Goal: Task Accomplishment & Management: Complete application form

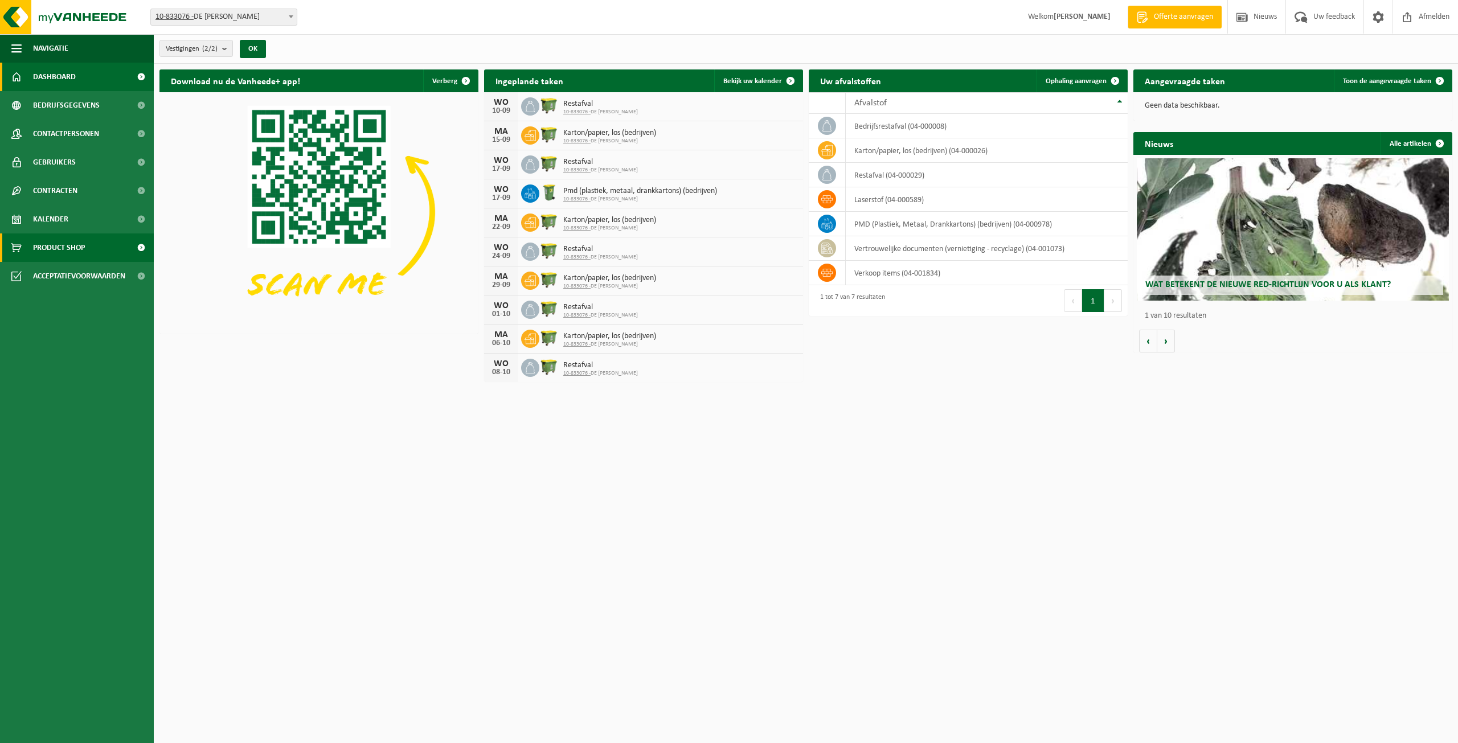
click at [59, 249] on span "Product Shop" at bounding box center [59, 247] width 52 height 28
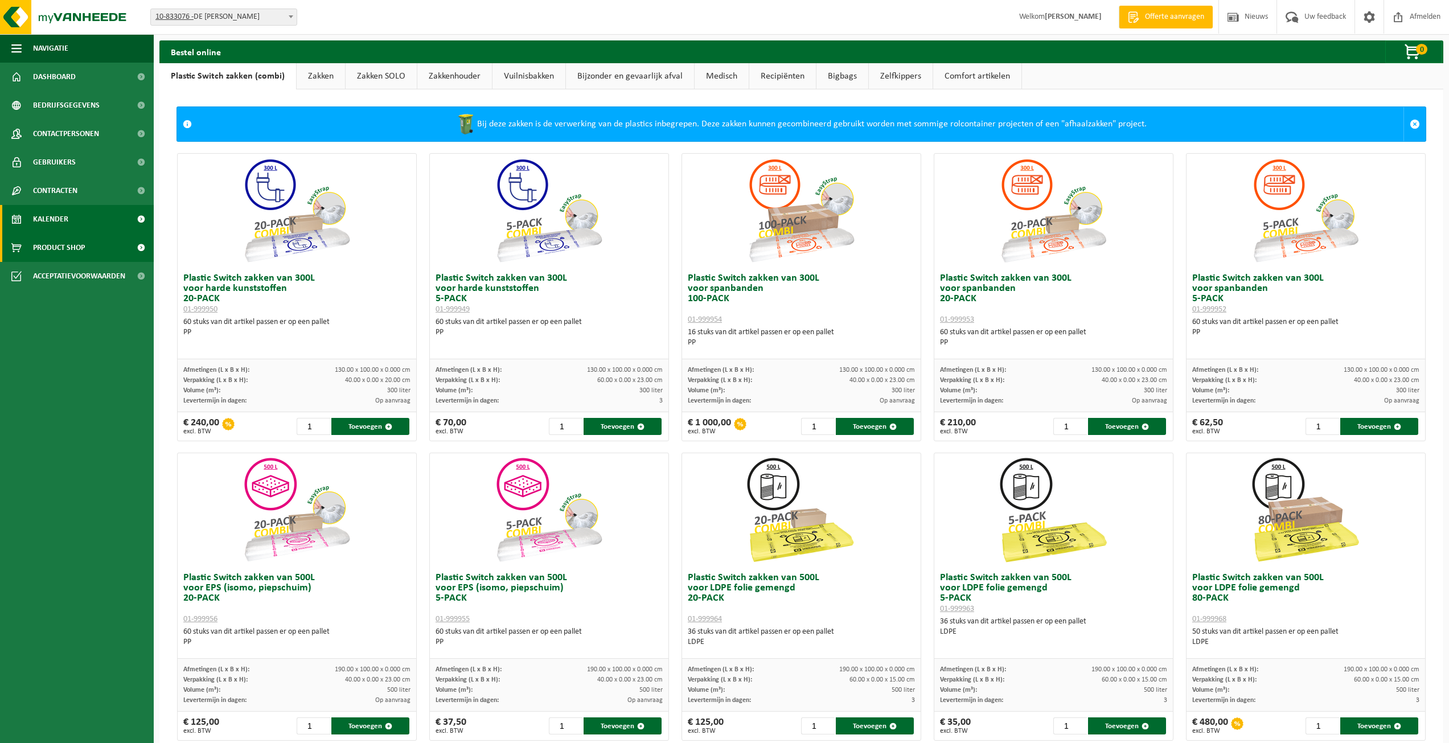
click at [106, 224] on link "Kalender" at bounding box center [77, 219] width 154 height 28
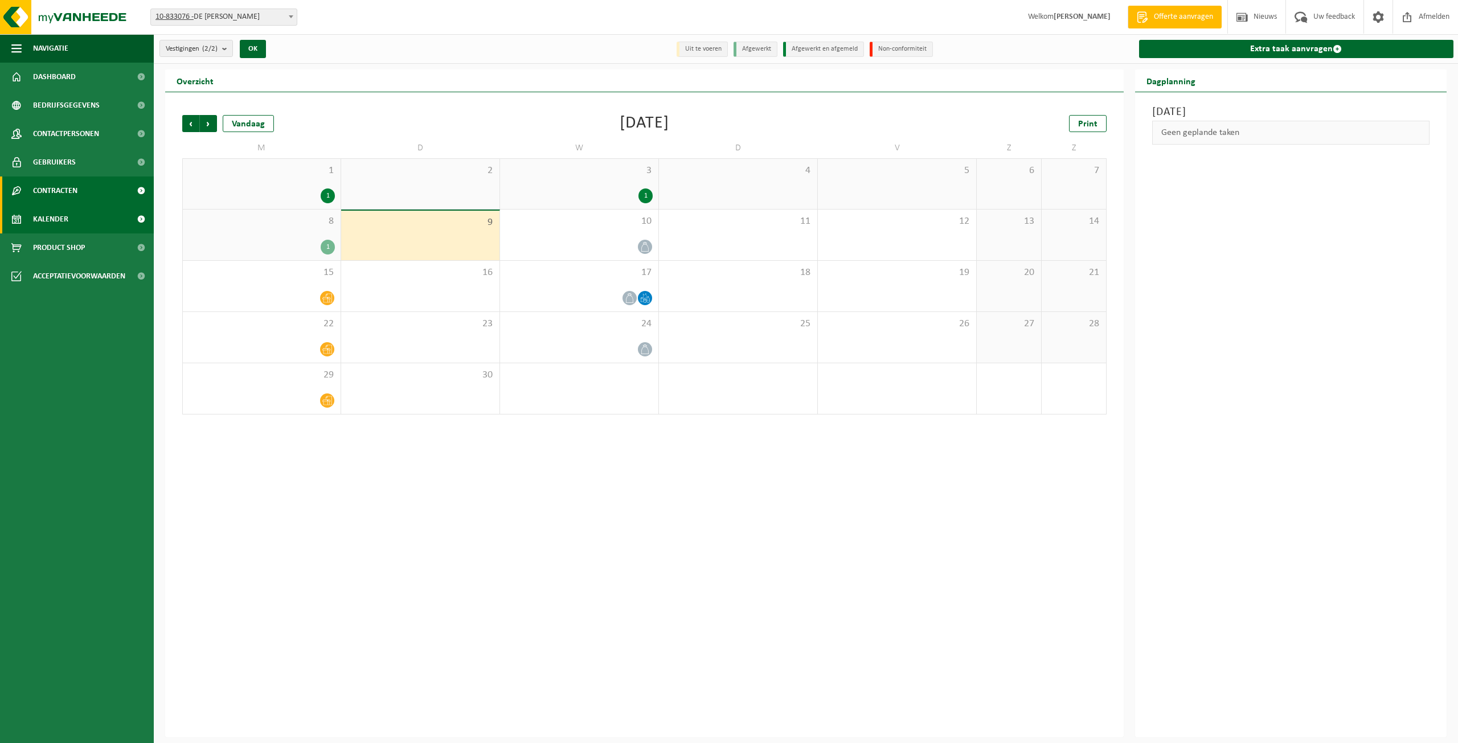
click at [89, 193] on link "Contracten" at bounding box center [77, 191] width 154 height 28
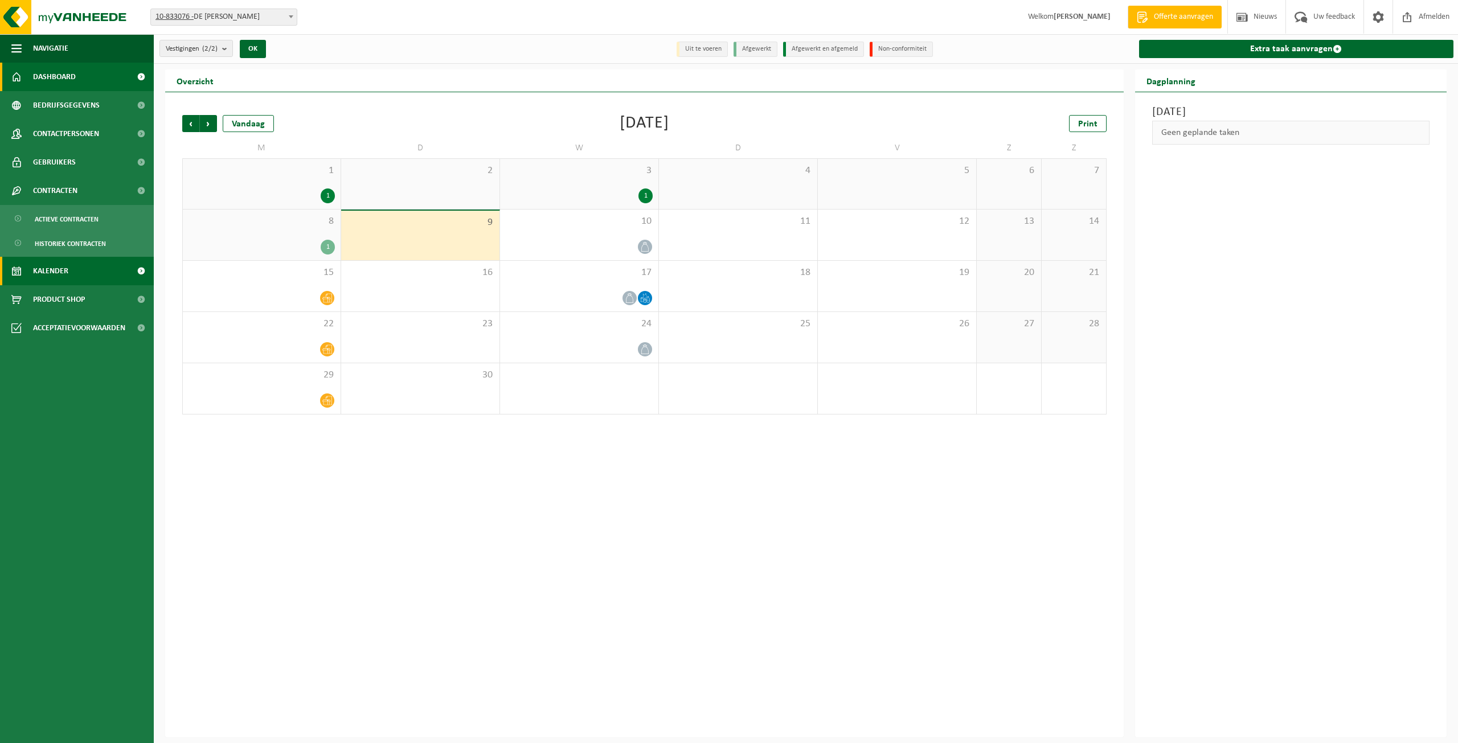
click at [46, 81] on span "Dashboard" at bounding box center [54, 77] width 43 height 28
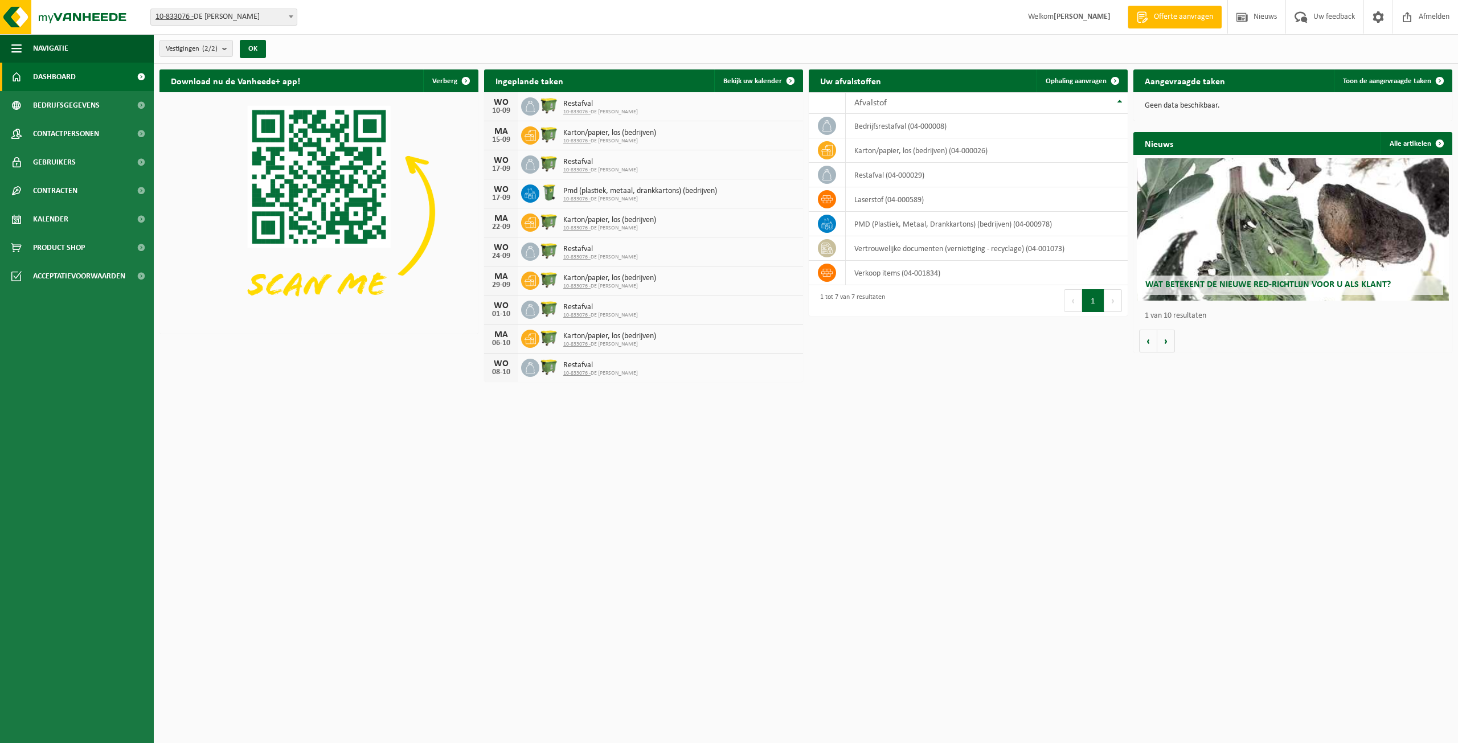
click at [1069, 34] on span "Welkom Kate Mortier" at bounding box center [1068, 17] width 105 height 34
click at [99, 128] on span "Contactpersonen" at bounding box center [66, 134] width 66 height 28
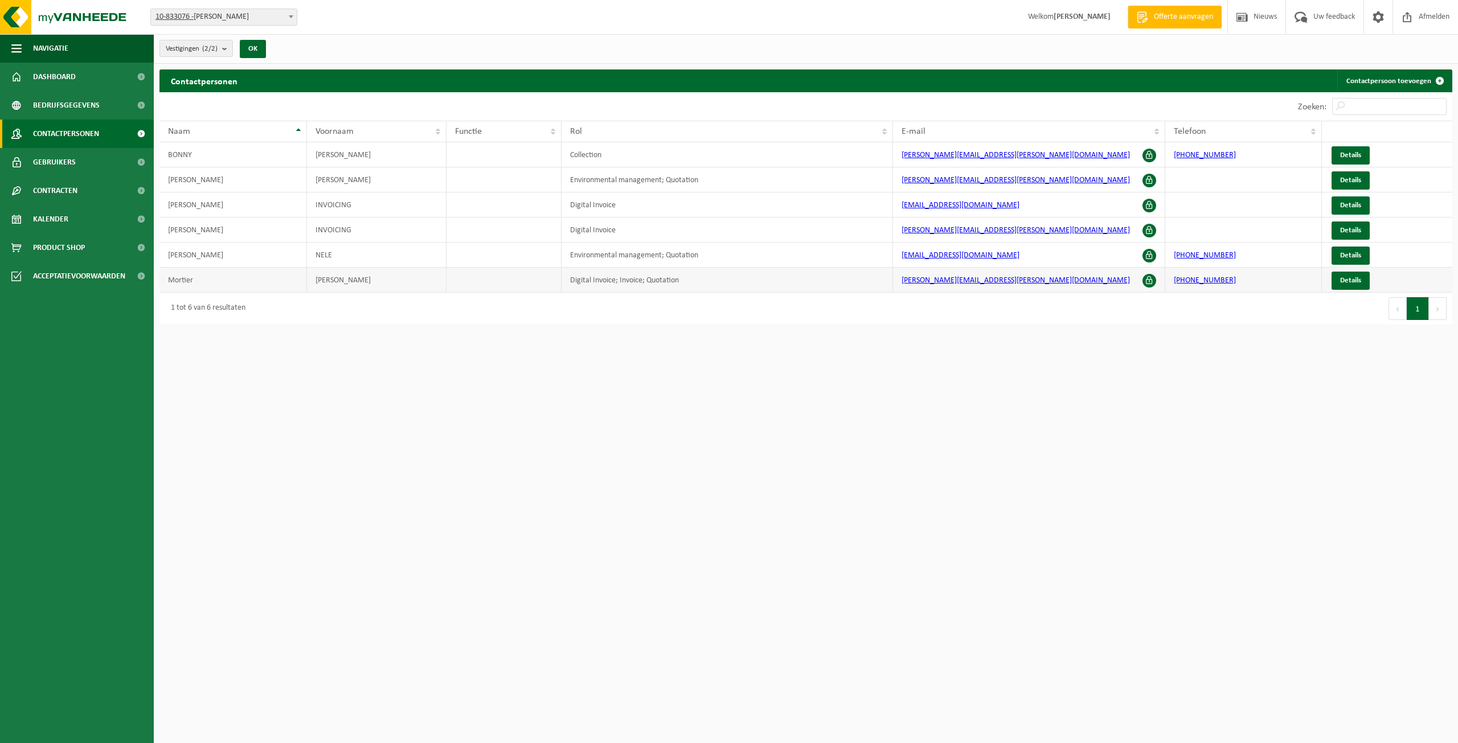
click at [719, 282] on td "Digital Invoice; Invoice; Quotation" at bounding box center [726, 280] width 331 height 25
click at [1332, 268] on td "Details" at bounding box center [1387, 280] width 130 height 25
click at [1337, 283] on link "Details" at bounding box center [1350, 281] width 38 height 18
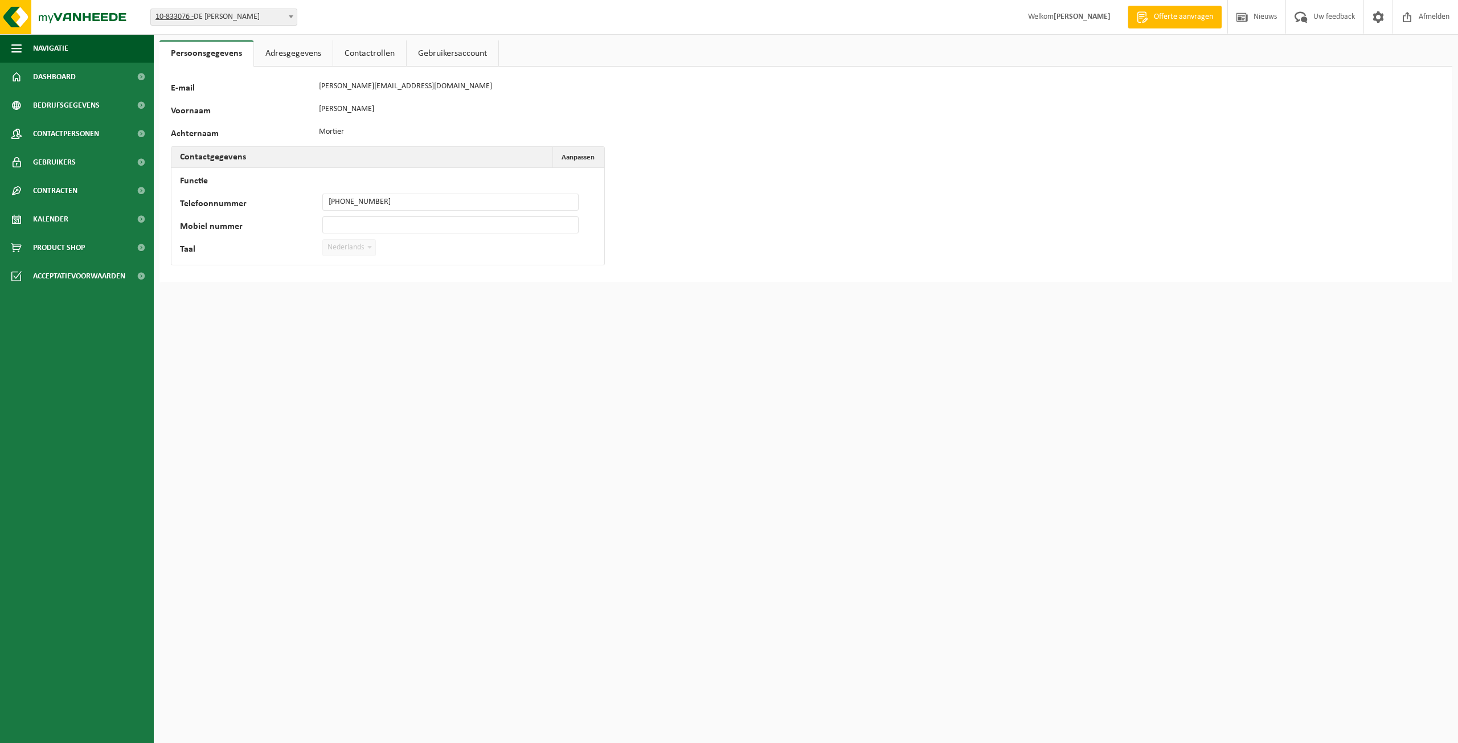
click at [306, 59] on link "Adresgegevens" at bounding box center [293, 53] width 79 height 26
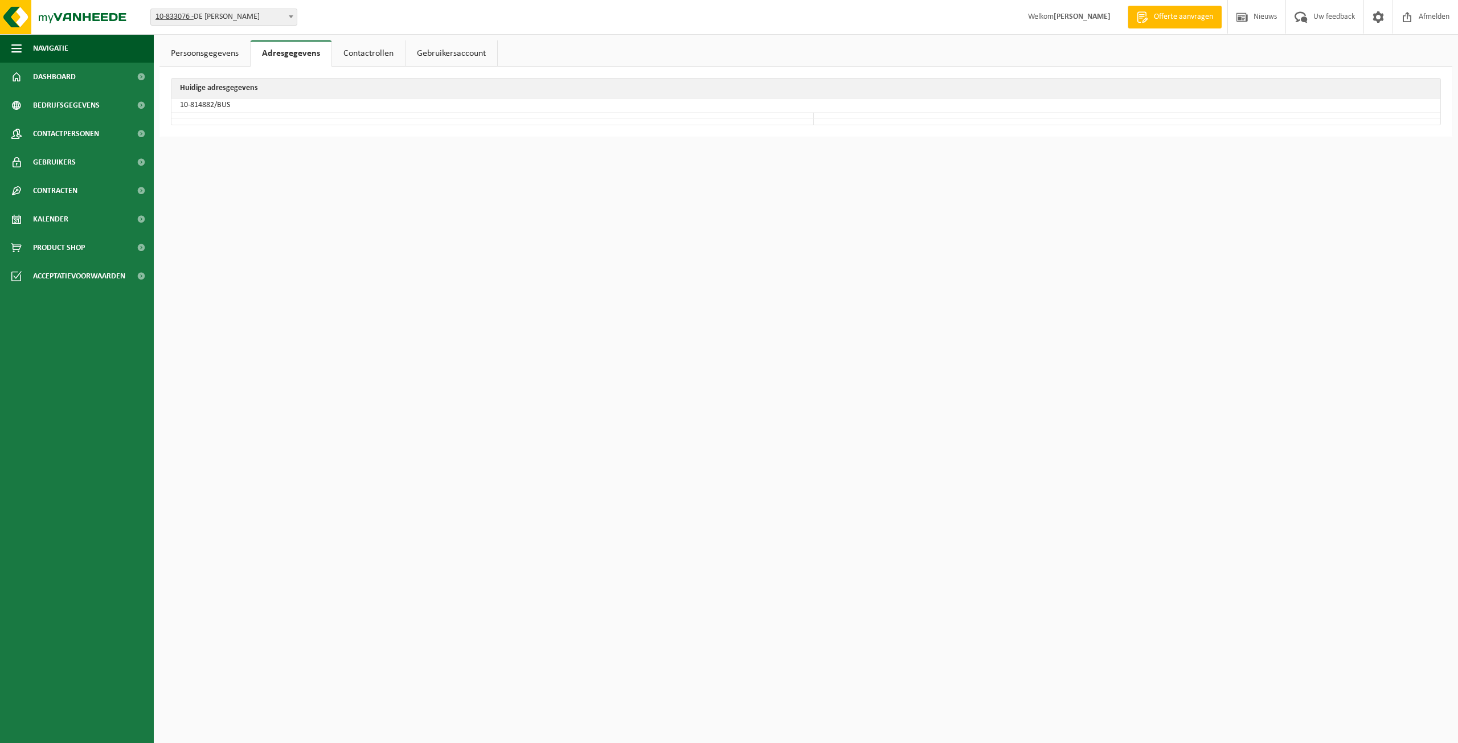
click at [364, 50] on link "Contactrollen" at bounding box center [368, 53] width 73 height 26
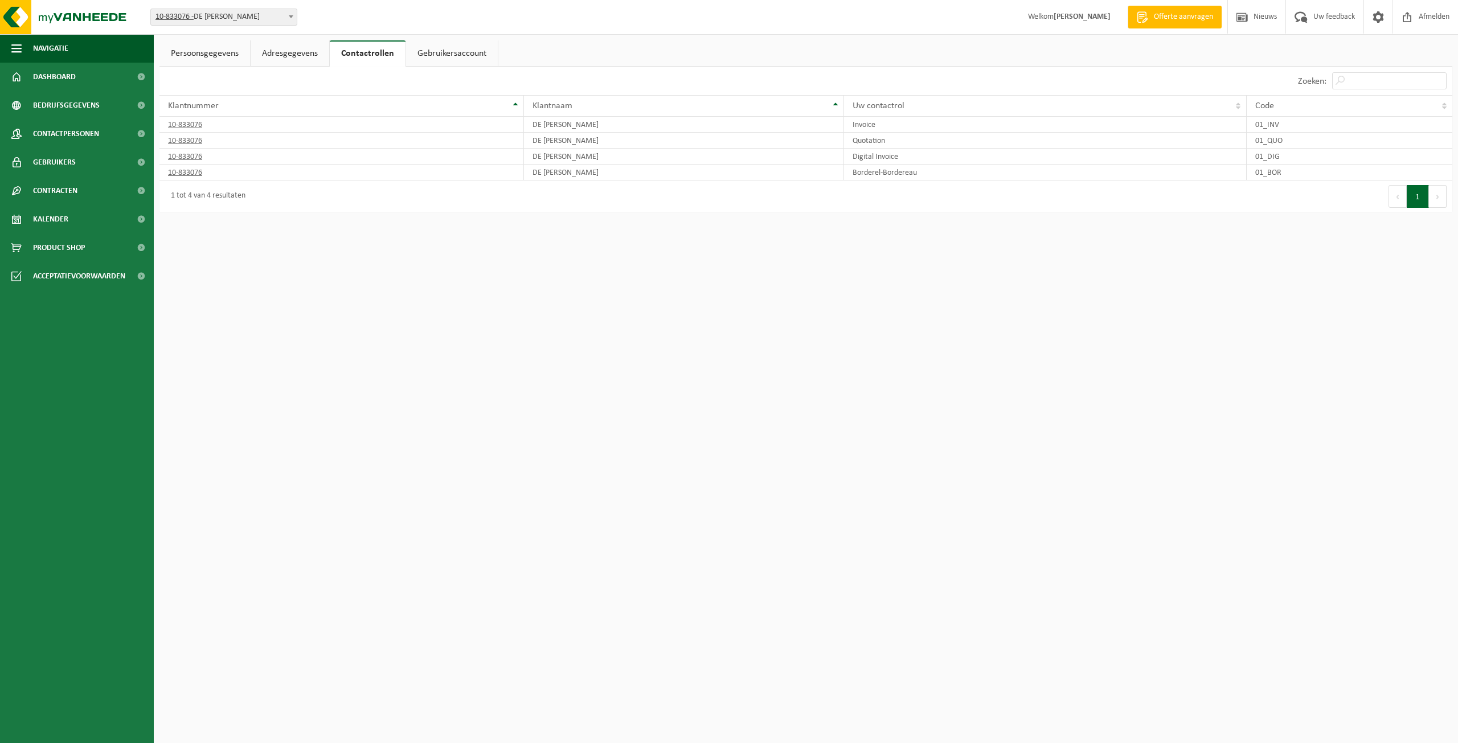
click at [474, 50] on link "Gebruikersaccount" at bounding box center [452, 53] width 92 height 26
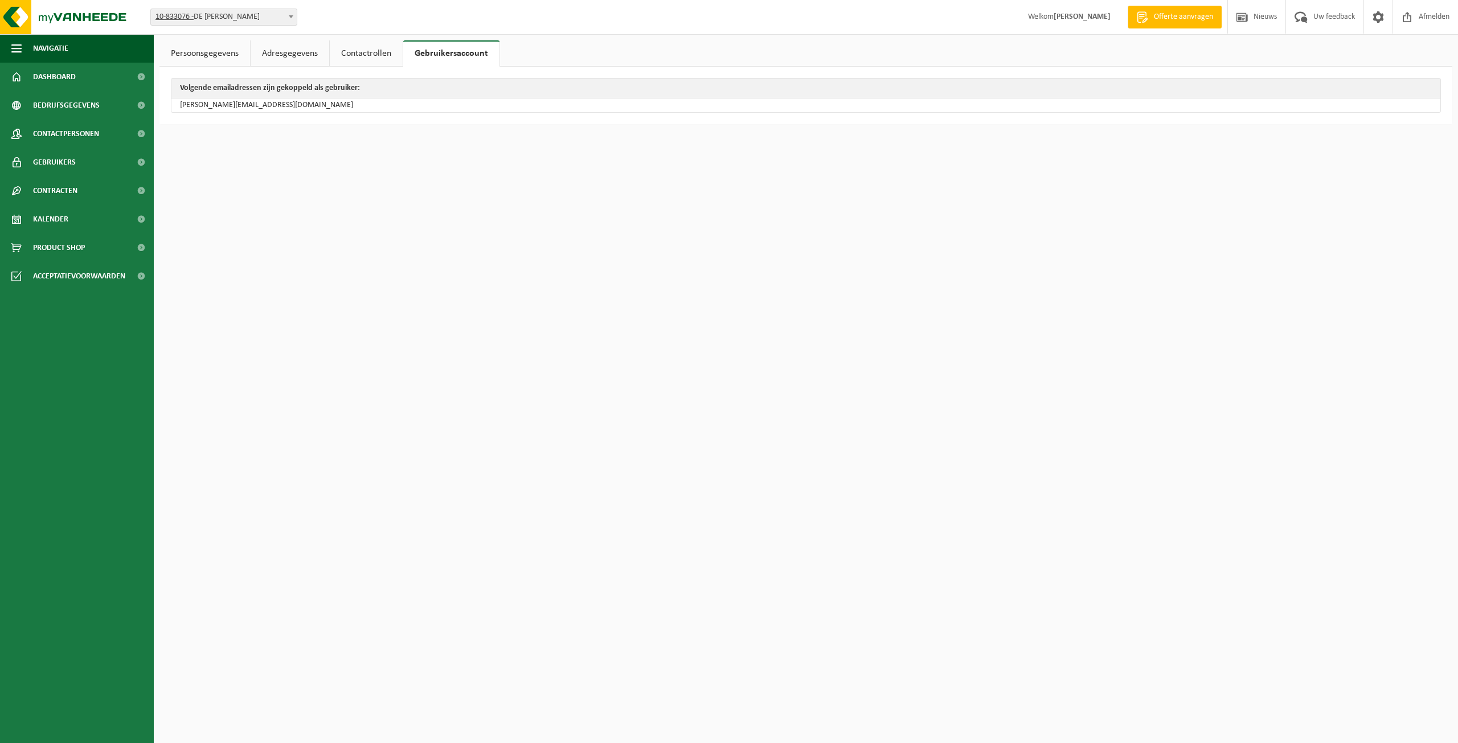
click at [360, 50] on link "Contactrollen" at bounding box center [366, 53] width 73 height 26
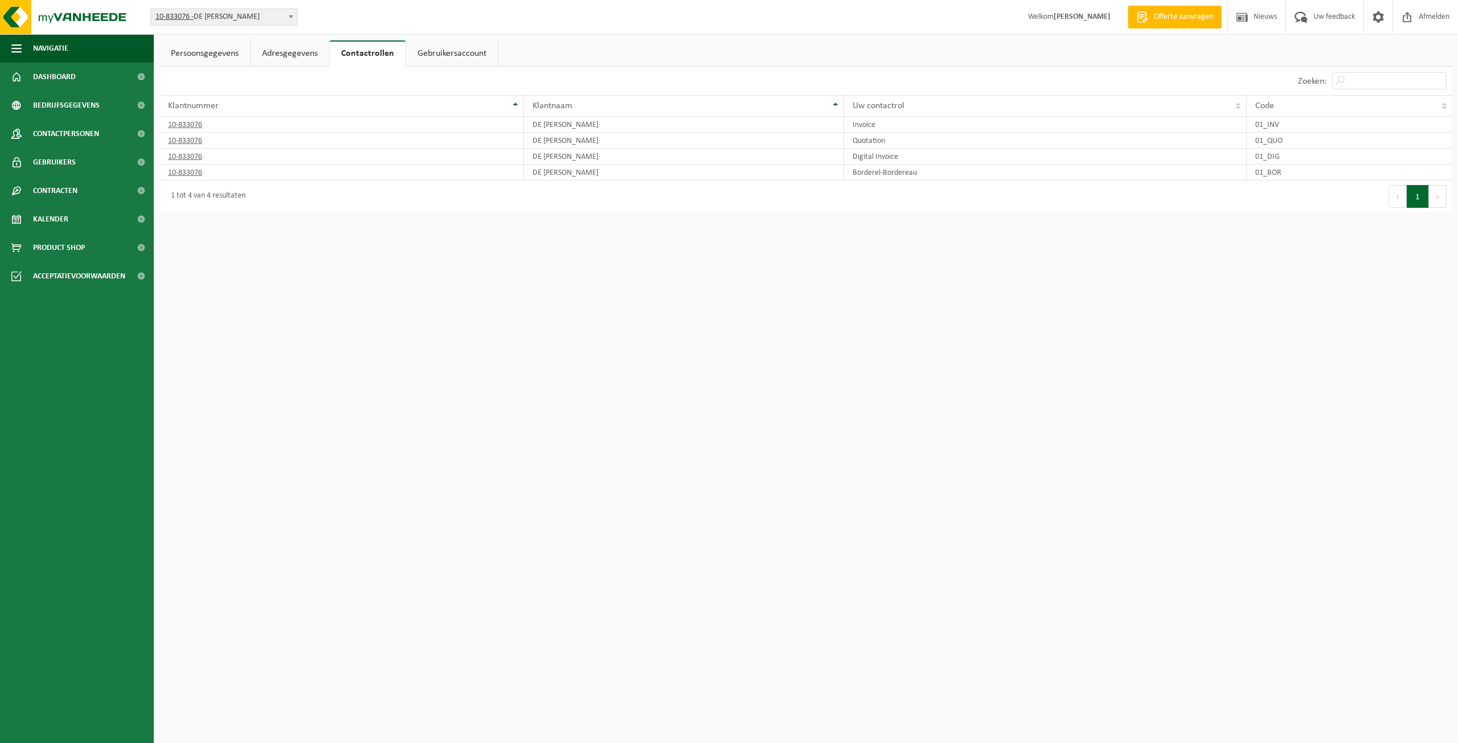
click at [314, 56] on link "Adresgegevens" at bounding box center [290, 53] width 79 height 26
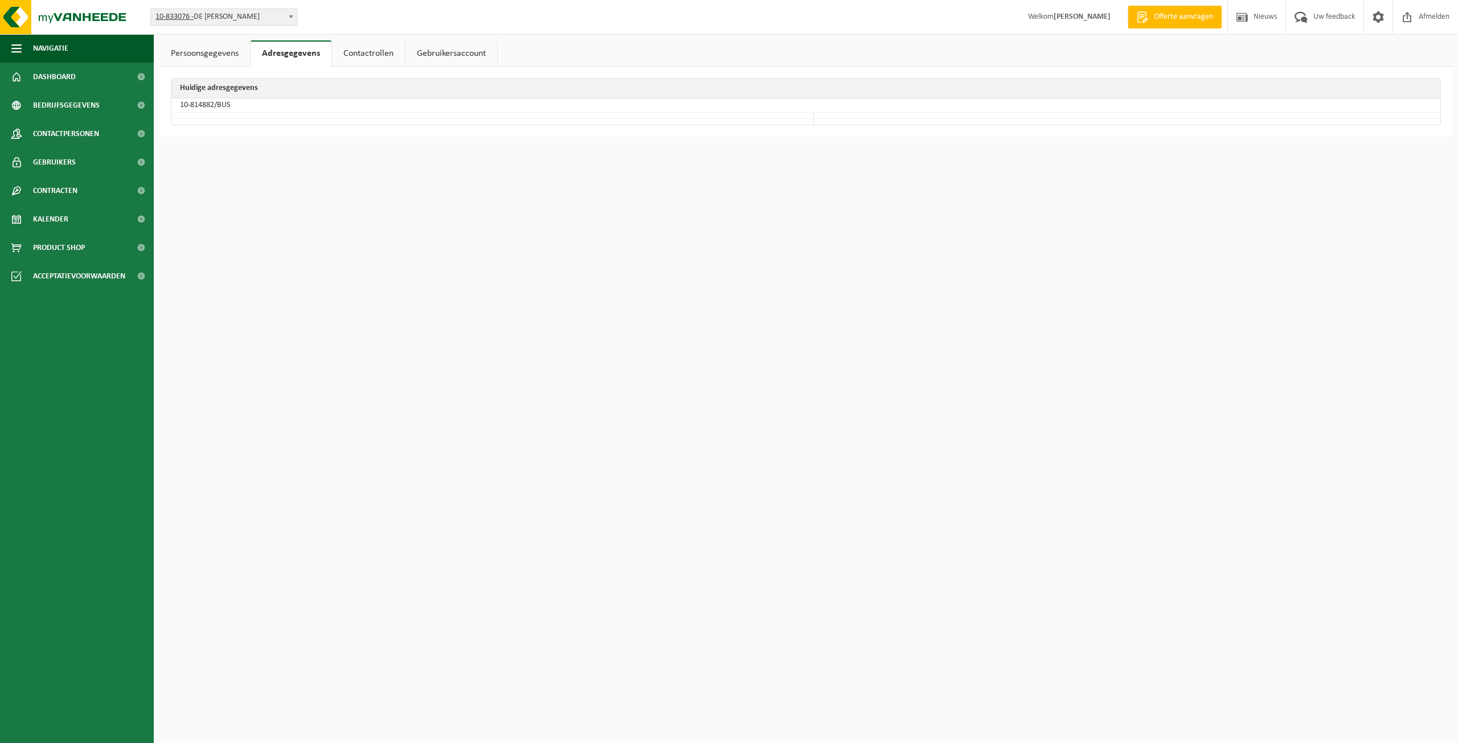
click at [211, 44] on link "Persoonsgegevens" at bounding box center [204, 53] width 91 height 26
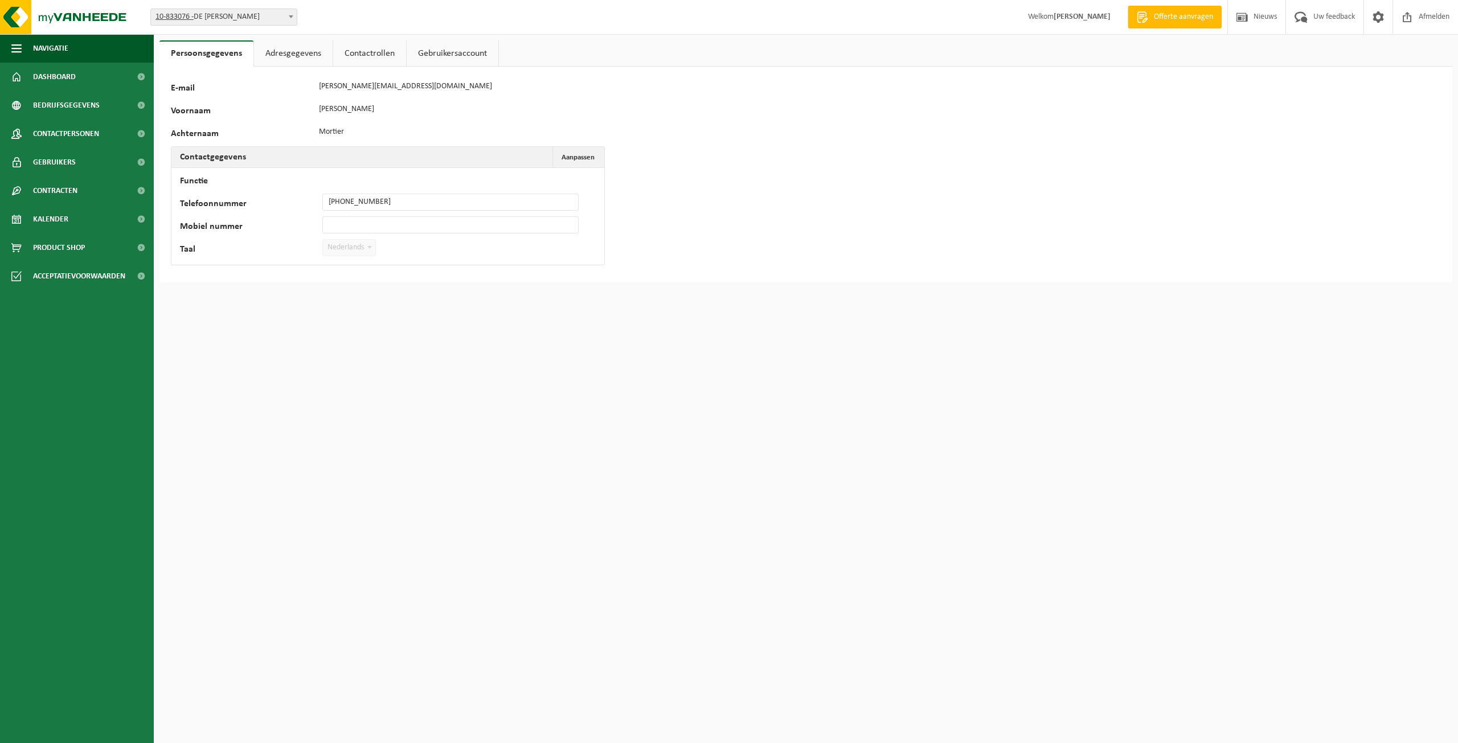
click at [365, 51] on link "Contactrollen" at bounding box center [369, 53] width 73 height 26
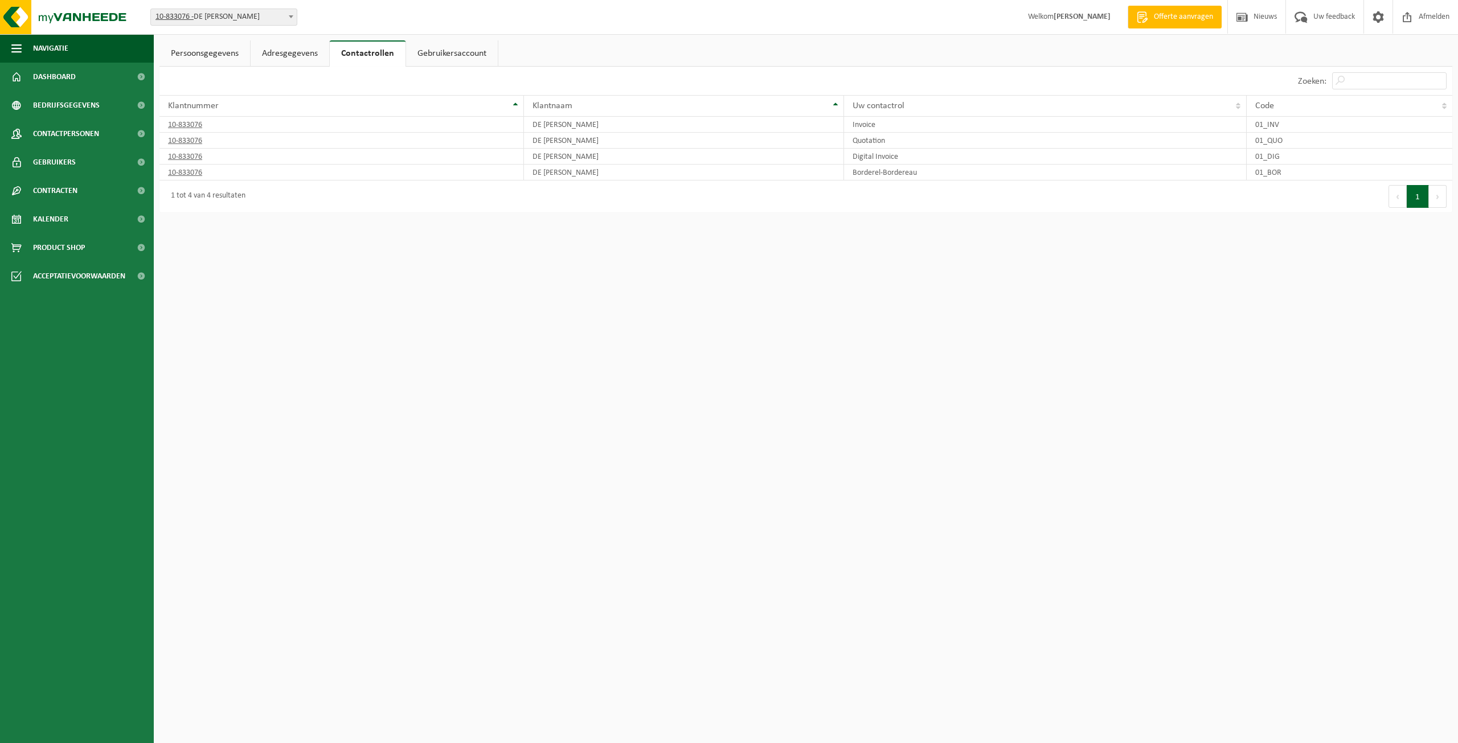
click at [215, 53] on link "Persoonsgegevens" at bounding box center [204, 53] width 91 height 26
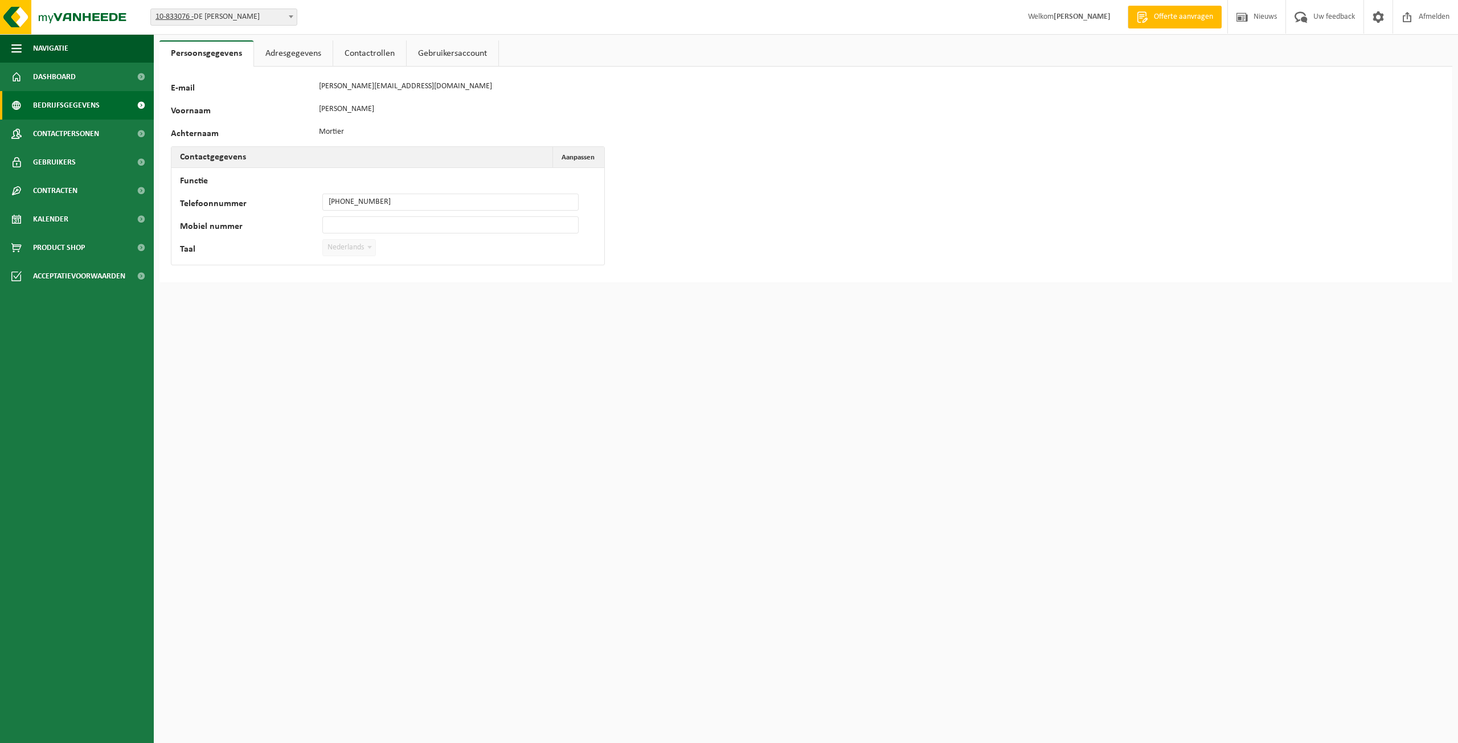
click at [100, 108] on link "Bedrijfsgegevens" at bounding box center [77, 105] width 154 height 28
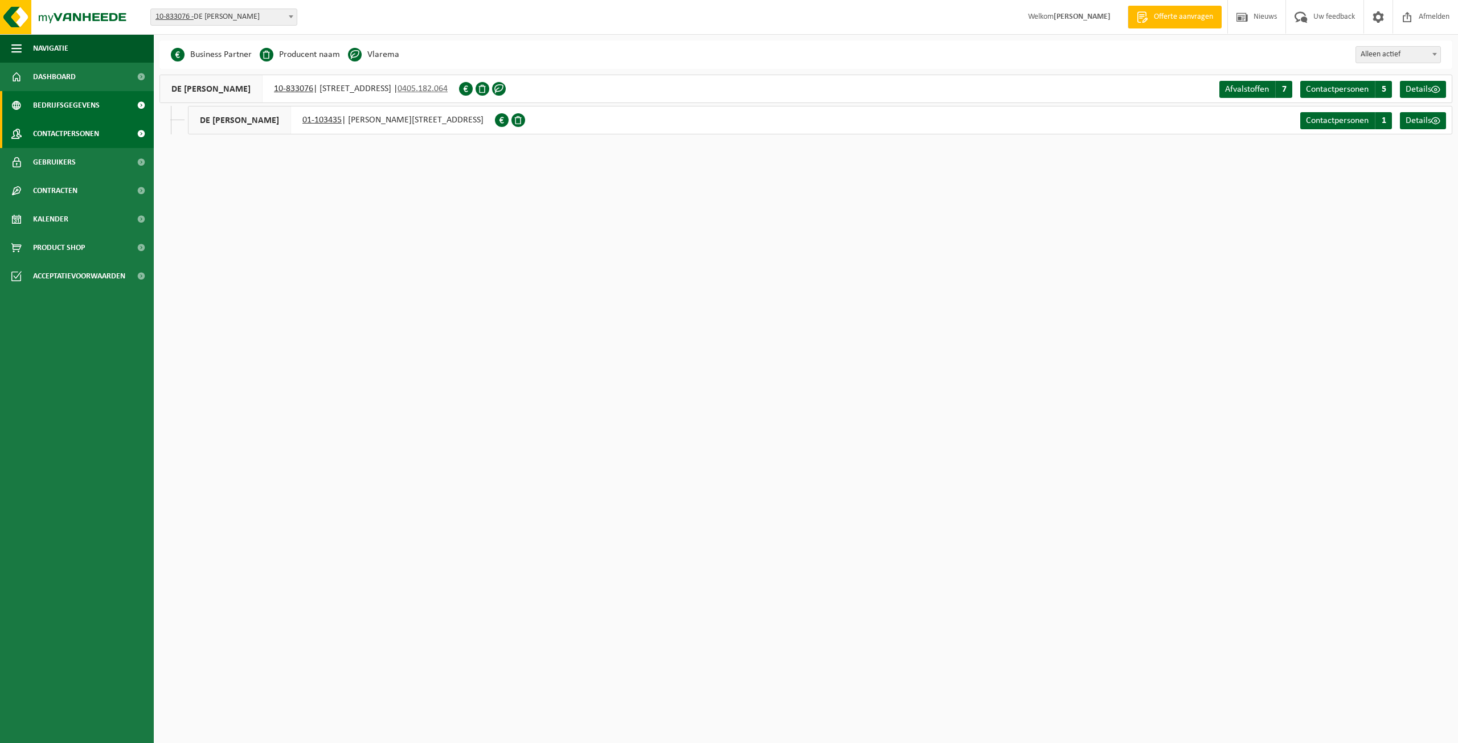
click at [100, 123] on link "Contactpersonen" at bounding box center [77, 134] width 154 height 28
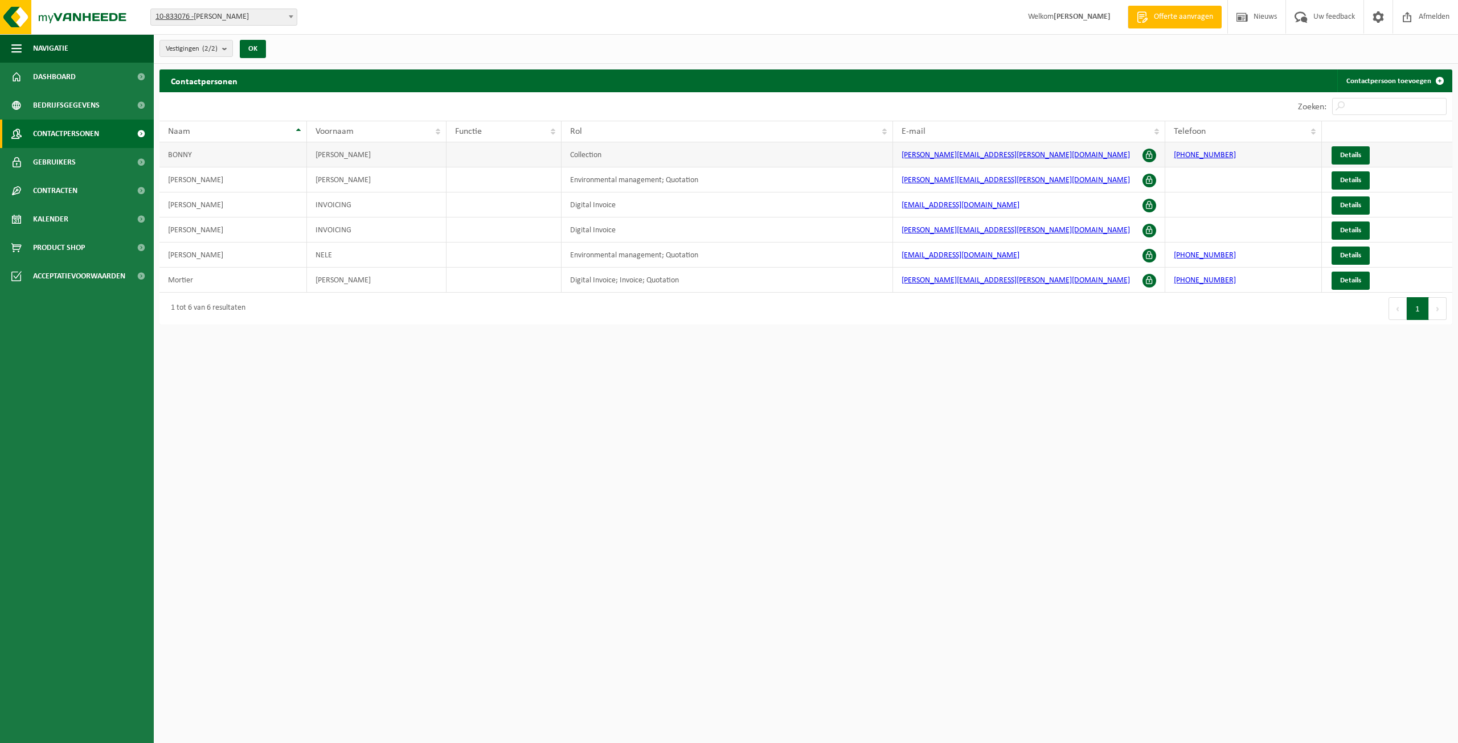
click at [188, 147] on td "BONNY" at bounding box center [232, 154] width 147 height 25
click at [1359, 151] on span "Details" at bounding box center [1350, 154] width 21 height 7
click at [572, 158] on td "Collection" at bounding box center [726, 154] width 331 height 25
click at [1143, 155] on span at bounding box center [1149, 156] width 14 height 14
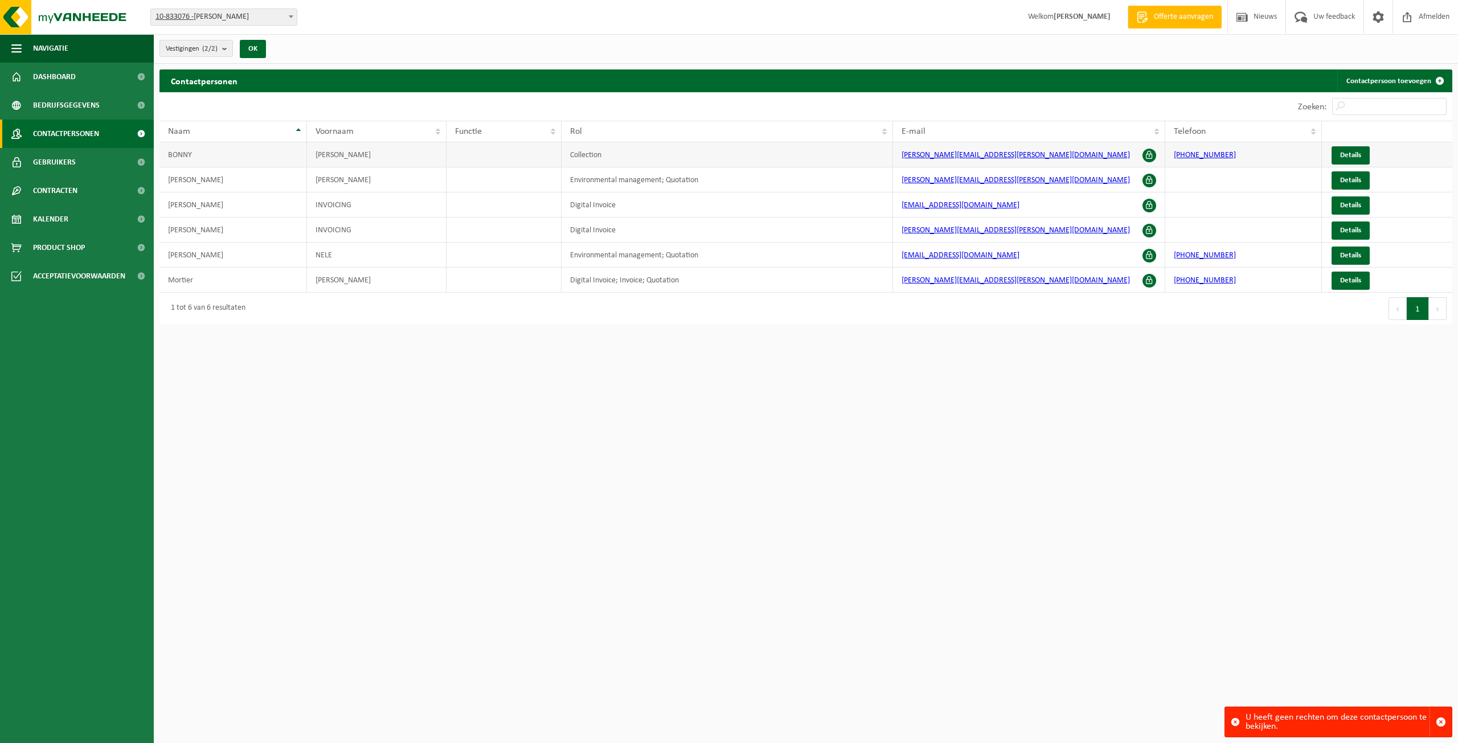
click at [1146, 154] on span at bounding box center [1149, 156] width 14 height 14
click at [1426, 75] on link "Contactpersoon toevoegen" at bounding box center [1394, 80] width 114 height 23
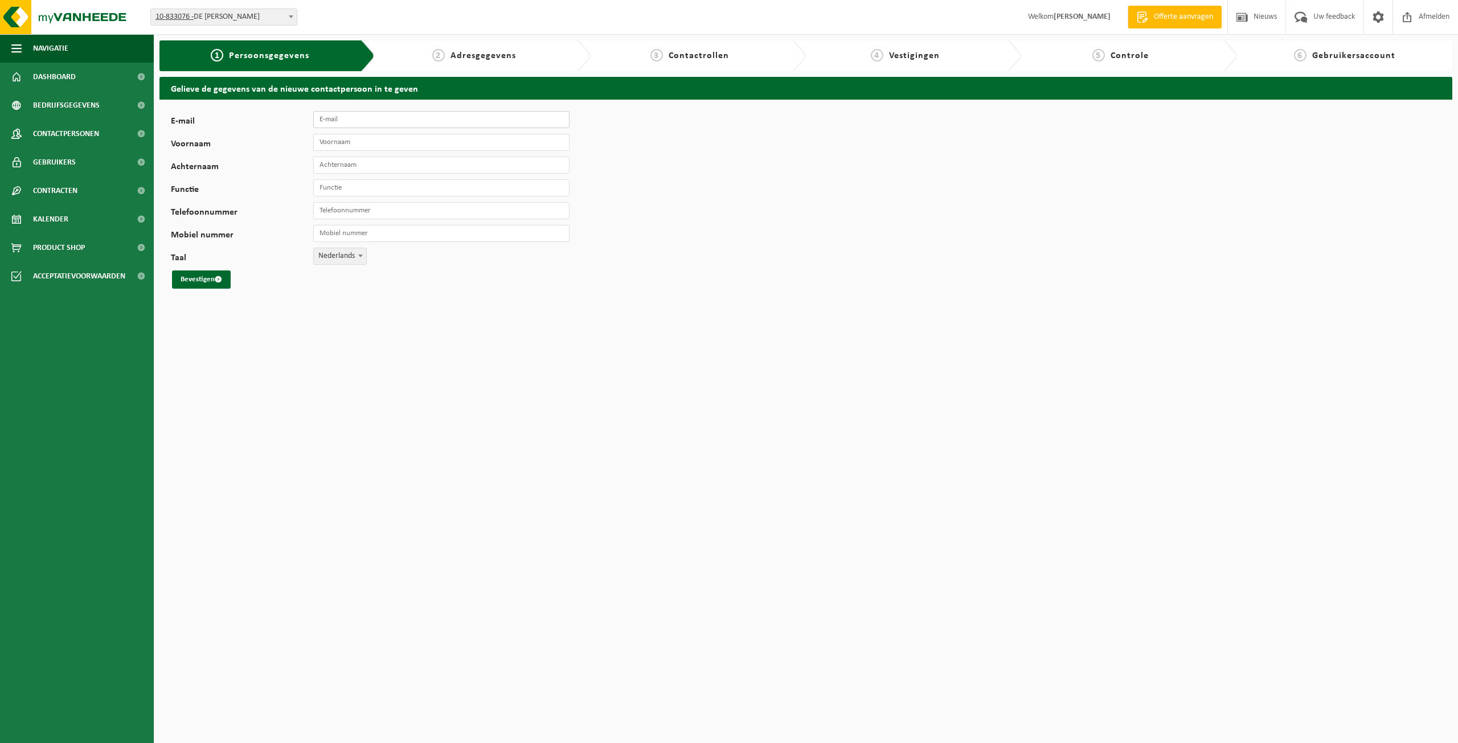
click at [349, 123] on input "E-mail" at bounding box center [441, 119] width 256 height 17
type input "kate@dewandeler.be"
type input "Kate"
type input "Mortier"
type input "+32 50 21 25 88"
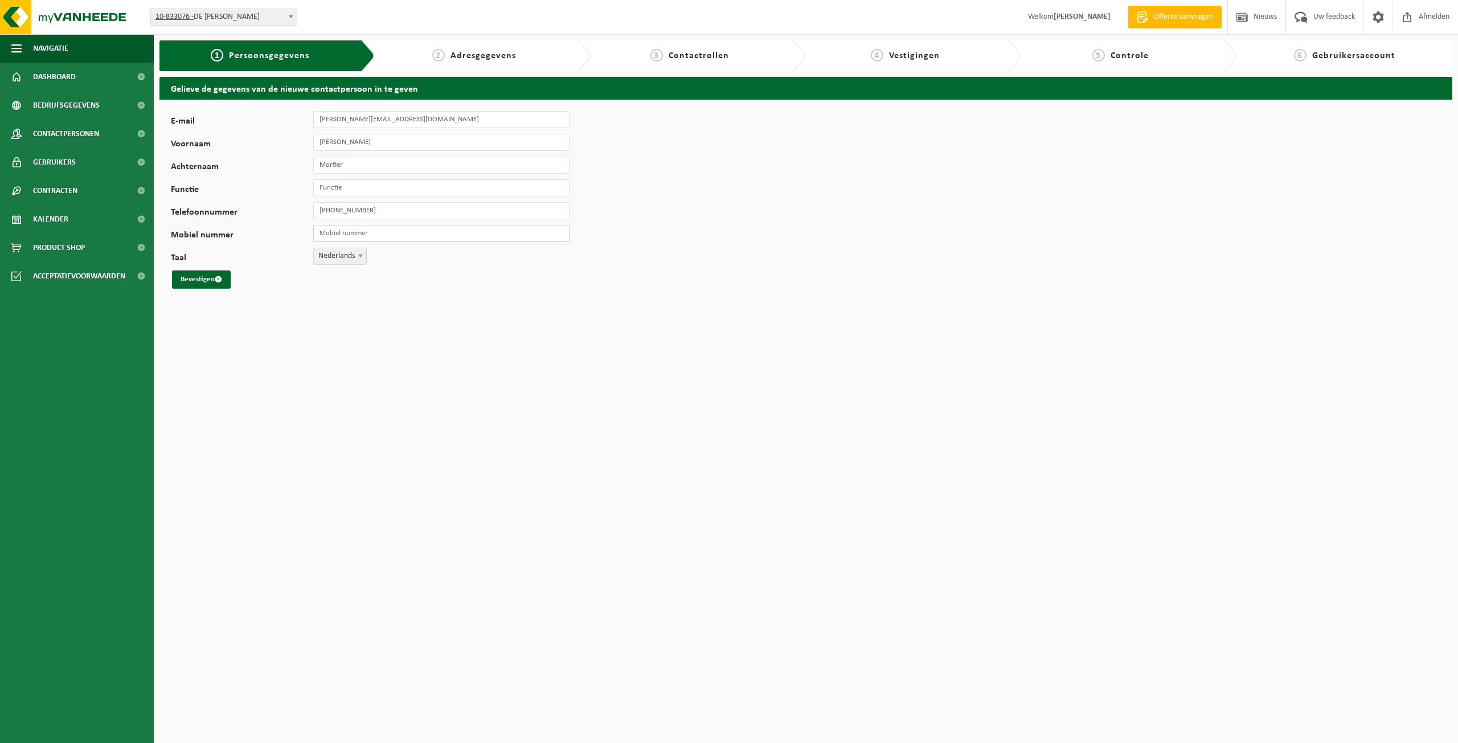
click at [358, 237] on input "Mobiel nummer" at bounding box center [441, 233] width 256 height 17
click at [369, 234] on input "Mobiel nummer" at bounding box center [441, 233] width 256 height 17
click at [224, 280] on button "Bevestigen" at bounding box center [201, 279] width 59 height 18
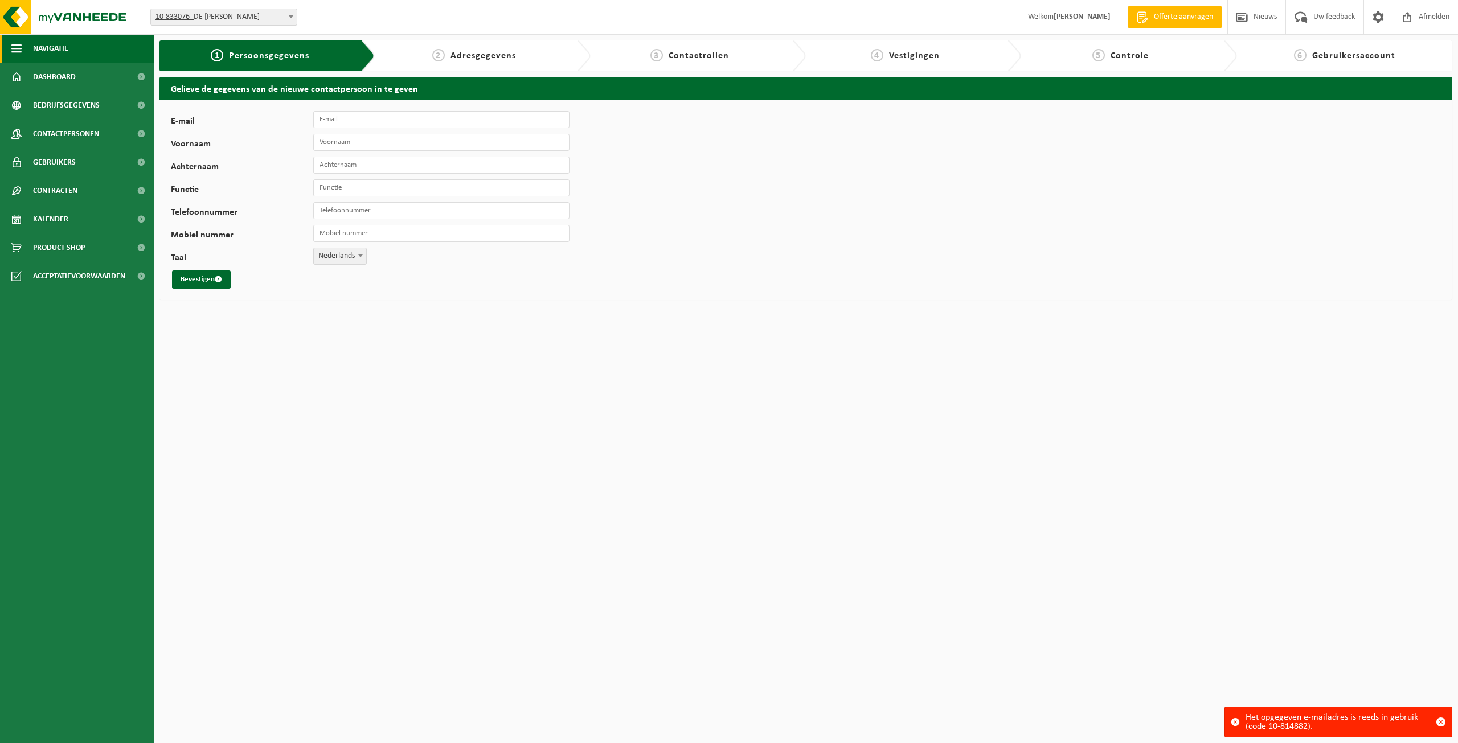
click at [91, 52] on button "Navigatie" at bounding box center [77, 48] width 154 height 28
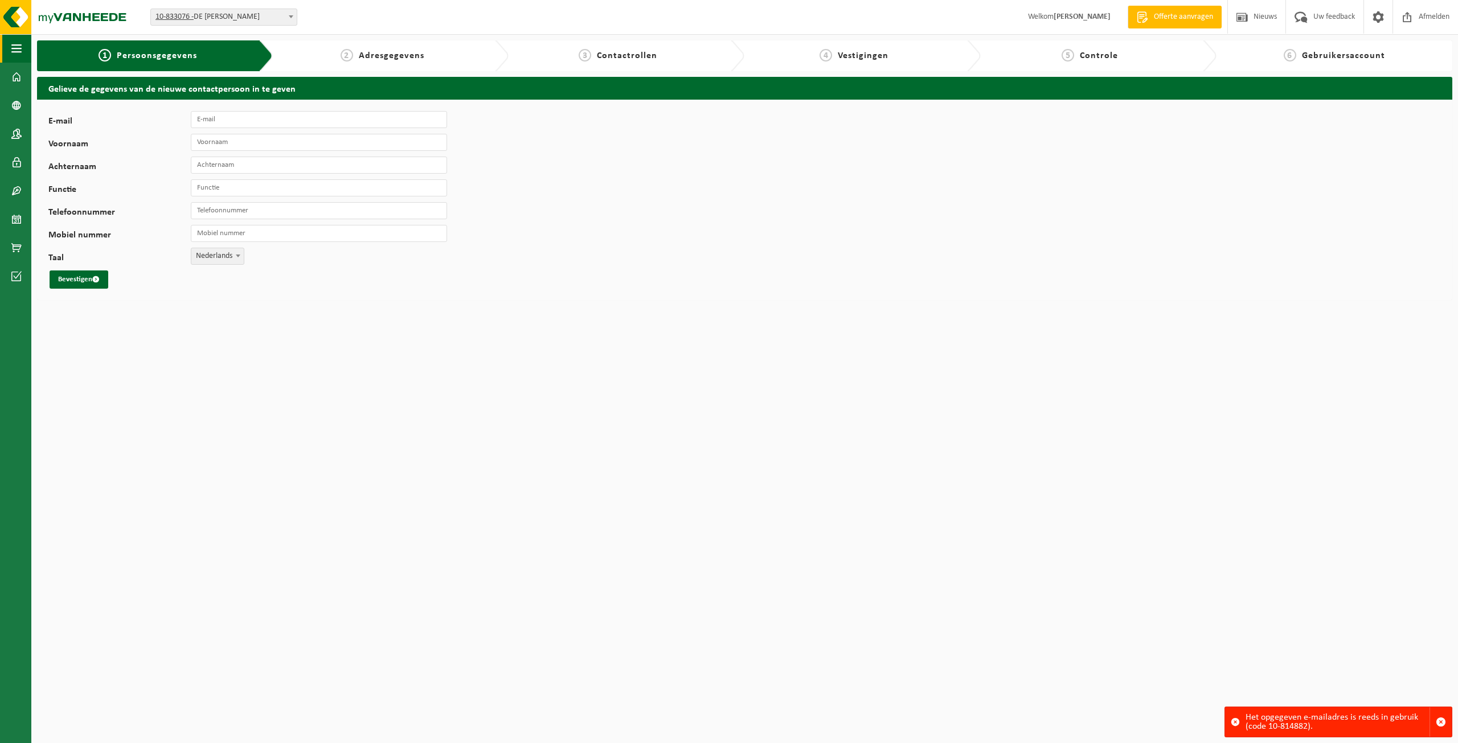
click at [27, 47] on button "Navigatie" at bounding box center [15, 48] width 31 height 28
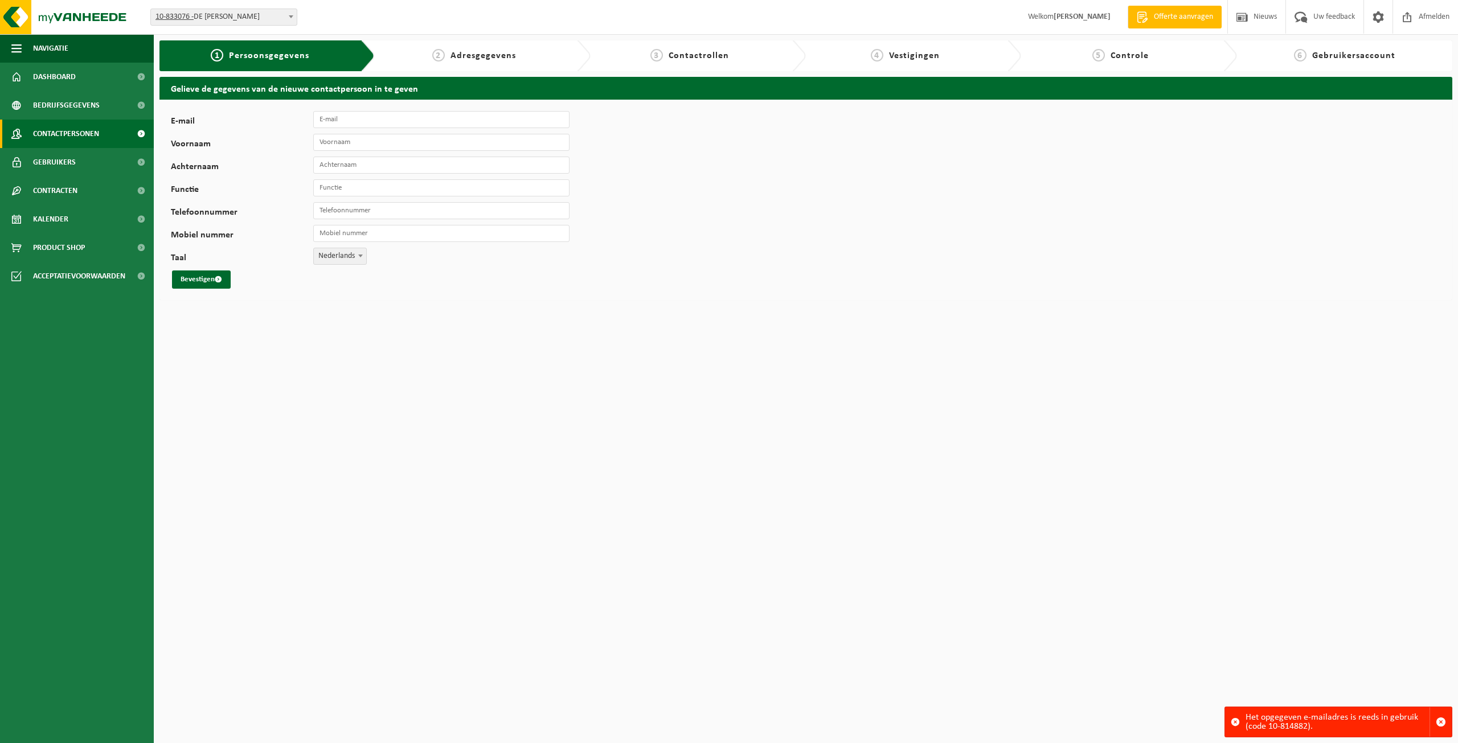
click at [79, 136] on span "Contactpersonen" at bounding box center [66, 134] width 66 height 28
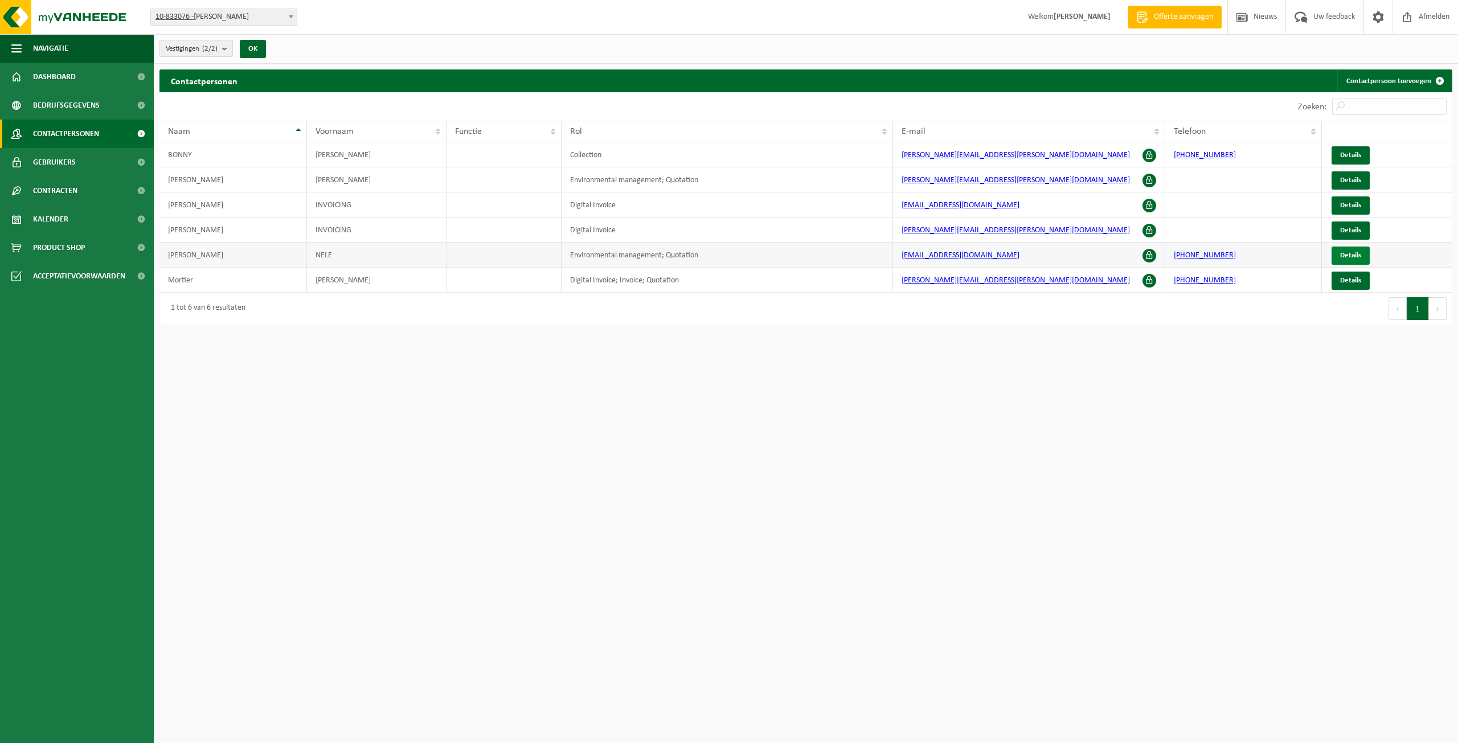
click at [1344, 255] on span "Details" at bounding box center [1350, 255] width 21 height 7
click at [1291, 263] on td "[PHONE_NUMBER]" at bounding box center [1243, 255] width 157 height 25
click at [627, 252] on td "Environmental management; Quotation" at bounding box center [726, 255] width 331 height 25
click at [213, 259] on td "[PERSON_NAME]" at bounding box center [232, 255] width 147 height 25
click at [1151, 153] on span at bounding box center [1149, 156] width 14 height 14
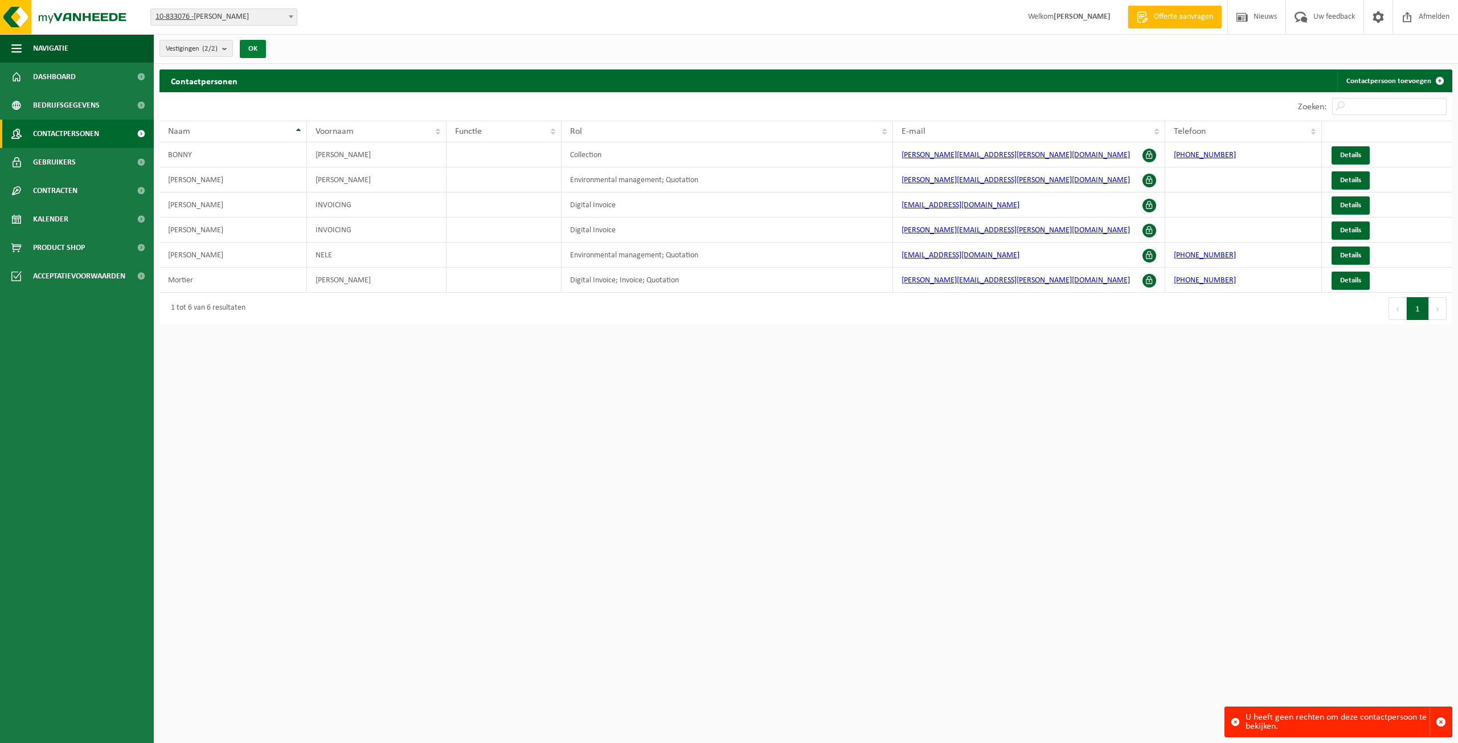
click at [252, 42] on button "OK" at bounding box center [253, 49] width 26 height 18
click at [209, 50] on count "(2/2)" at bounding box center [209, 48] width 15 height 7
click at [279, 132] on label "[PERSON_NAME]" at bounding box center [250, 128] width 171 height 17
click at [163, 120] on input "[PERSON_NAME]" at bounding box center [162, 119] width 1 height 1
click at [242, 132] on label "[PERSON_NAME]" at bounding box center [250, 128] width 171 height 17
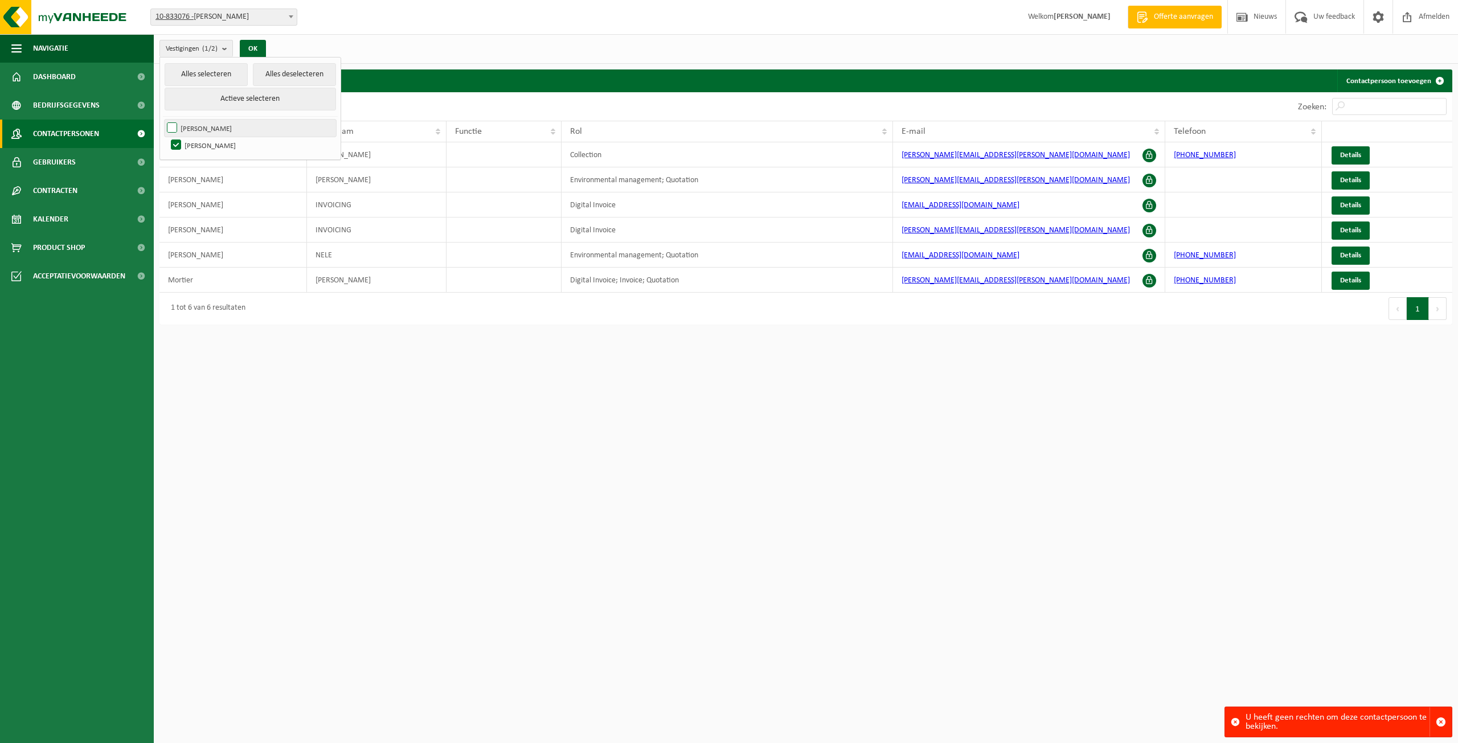
click at [163, 120] on input "[PERSON_NAME]" at bounding box center [162, 119] width 1 height 1
checkbox input "true"
